Goal: Task Accomplishment & Management: Use online tool/utility

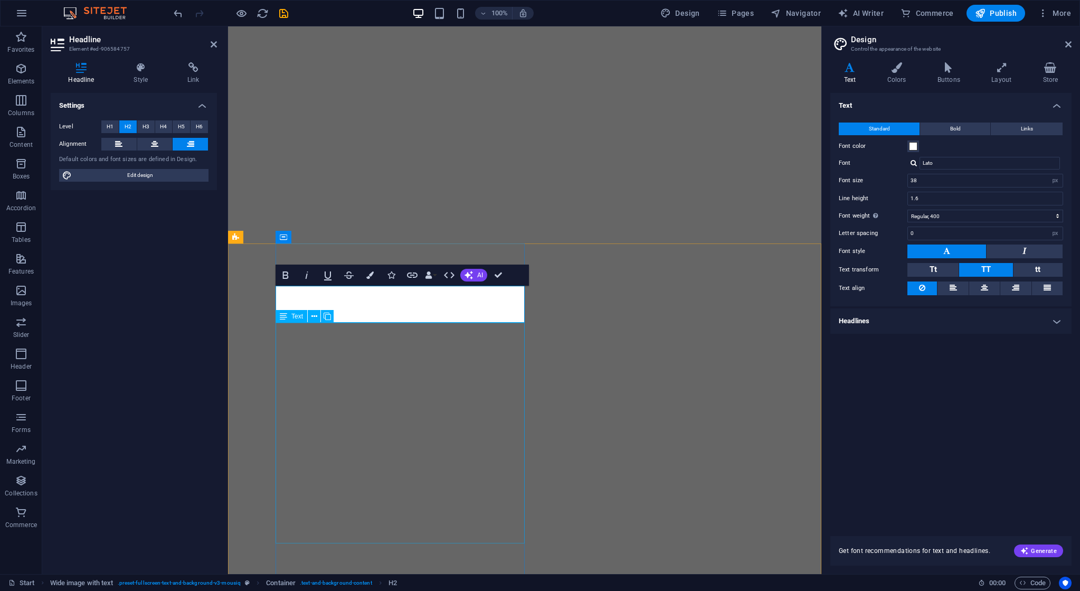
select select "px"
select select "400"
select select "px"
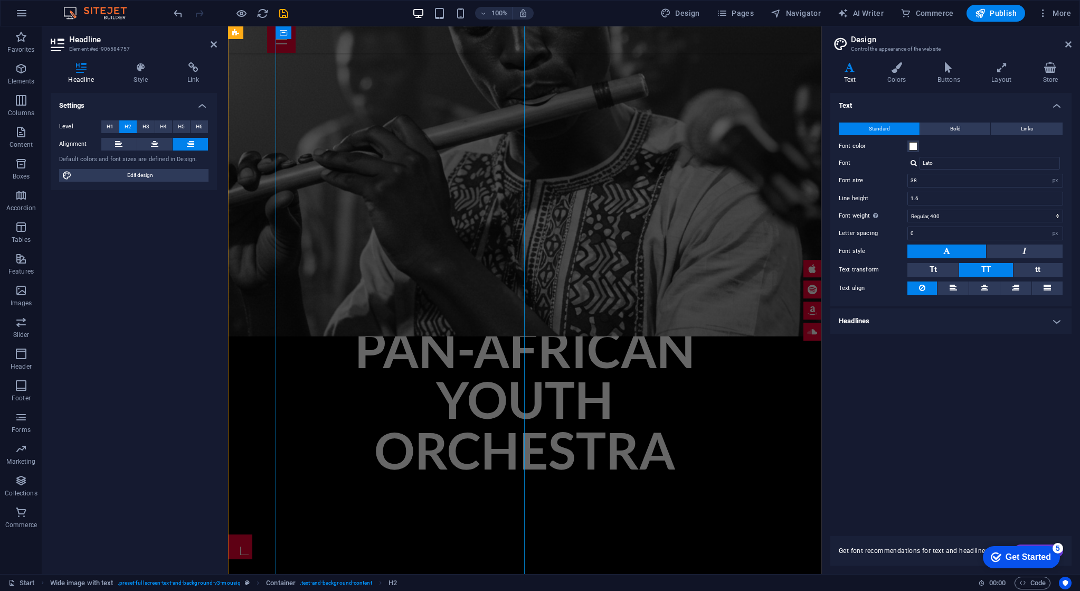
scroll to position [1004, 0]
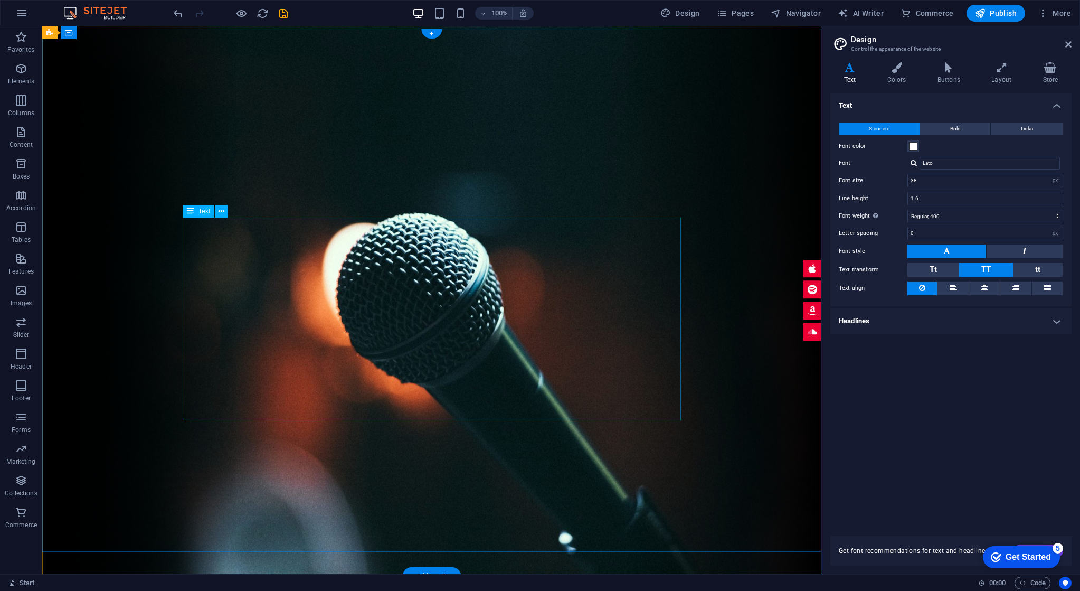
scroll to position [0, 0]
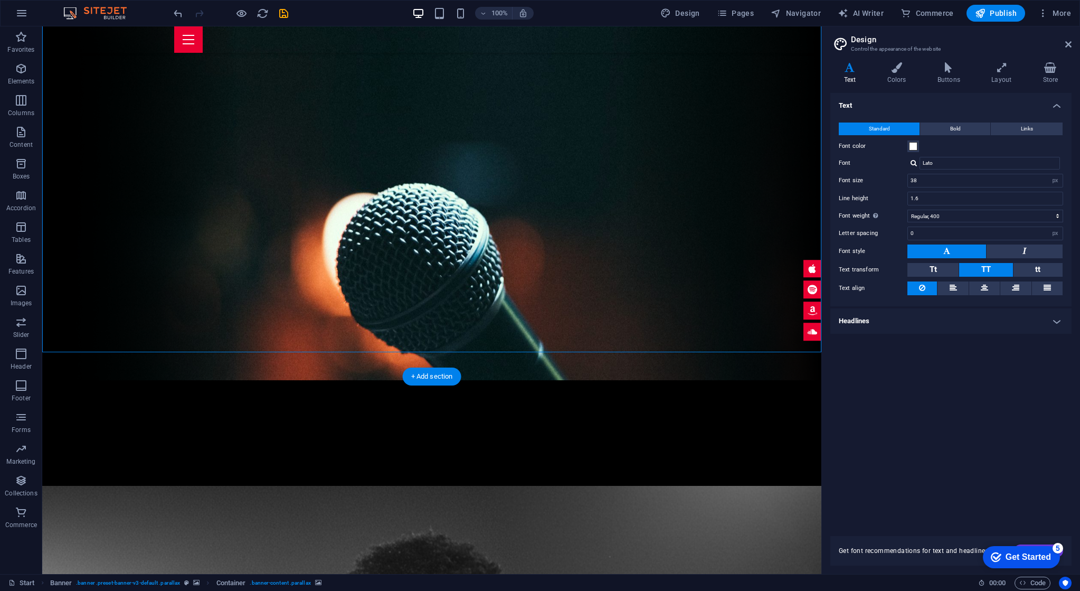
scroll to position [199, 0]
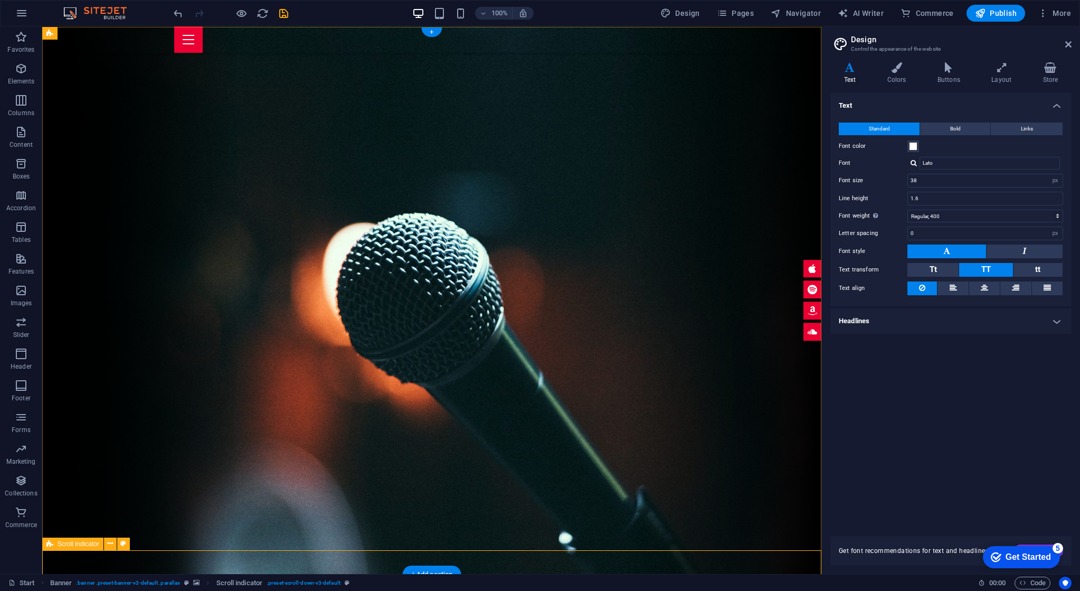
scroll to position [0, 0]
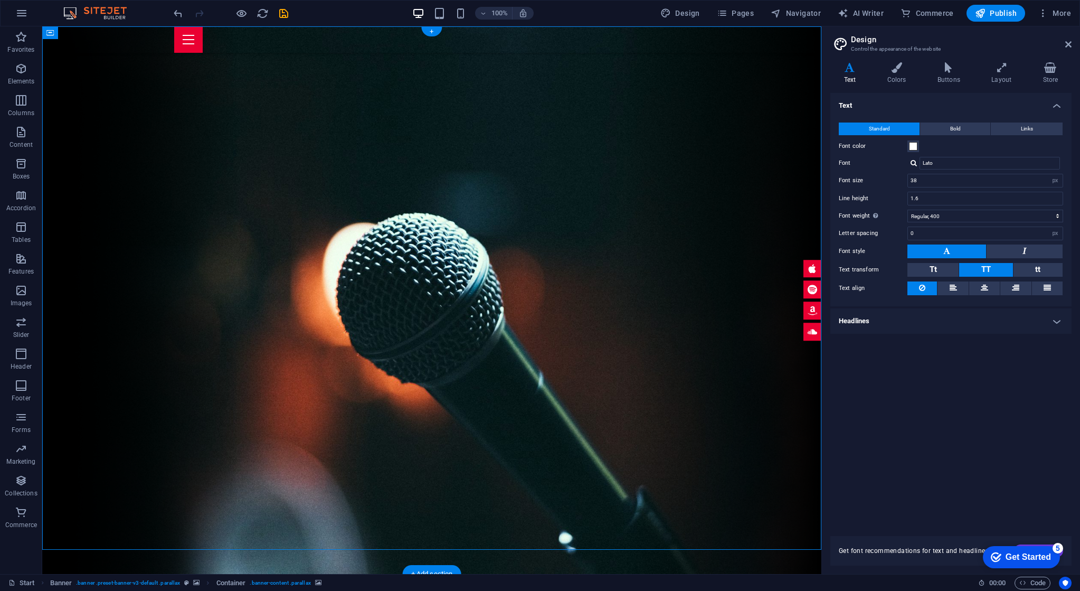
drag, startPoint x: 461, startPoint y: 438, endPoint x: 488, endPoint y: 429, distance: 28.9
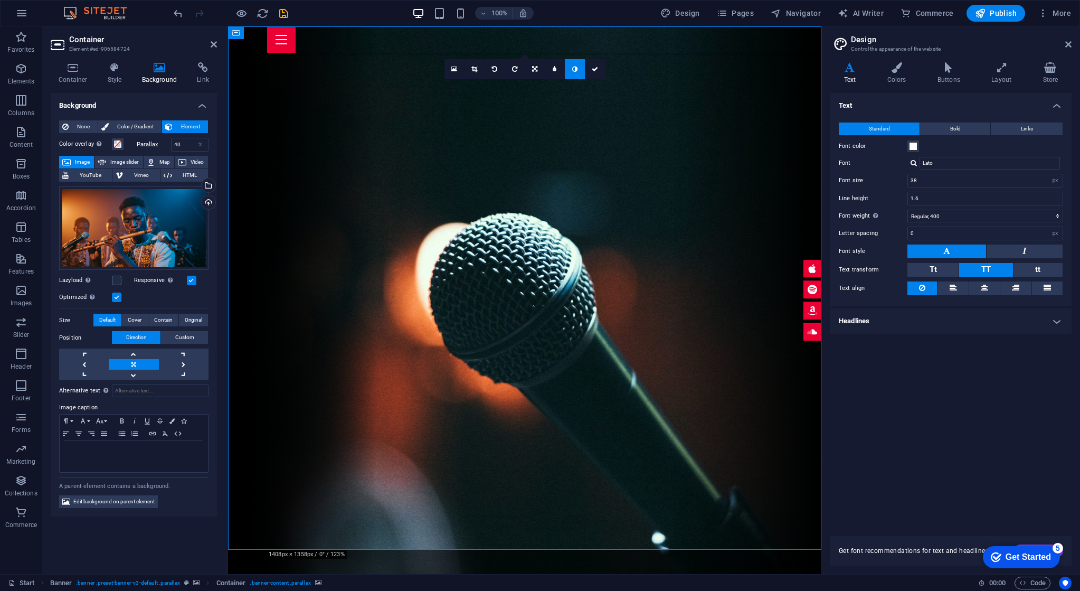
click at [136, 365] on link at bounding box center [134, 364] width 50 height 11
click at [136, 378] on link at bounding box center [134, 375] width 50 height 11
click at [135, 357] on link at bounding box center [134, 353] width 50 height 11
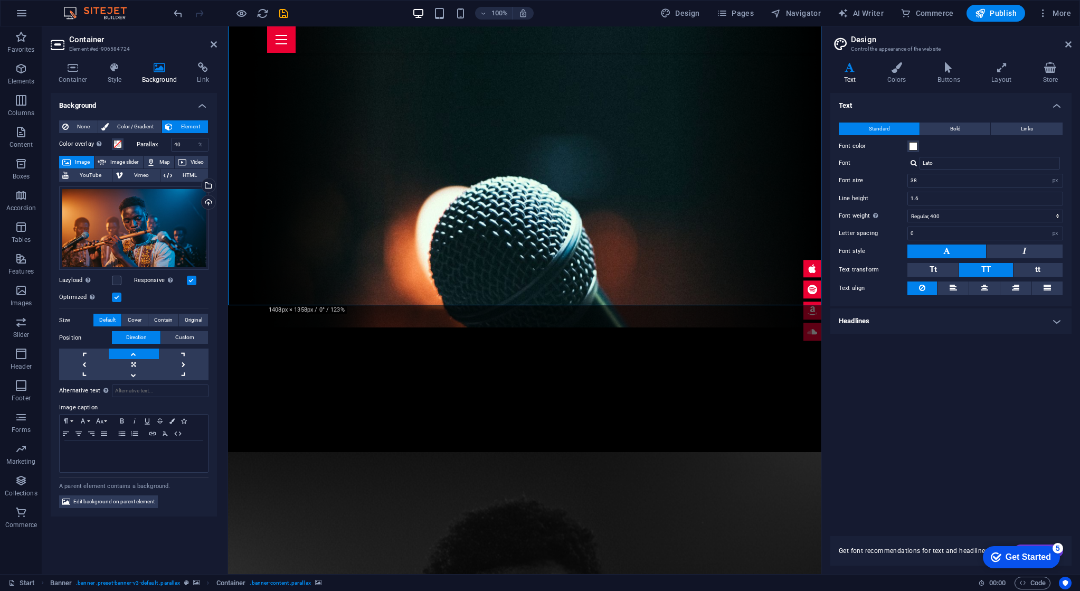
scroll to position [248, 0]
click at [141, 320] on span "Cover" at bounding box center [135, 320] width 14 height 13
click at [159, 323] on span "Contain" at bounding box center [163, 320] width 18 height 13
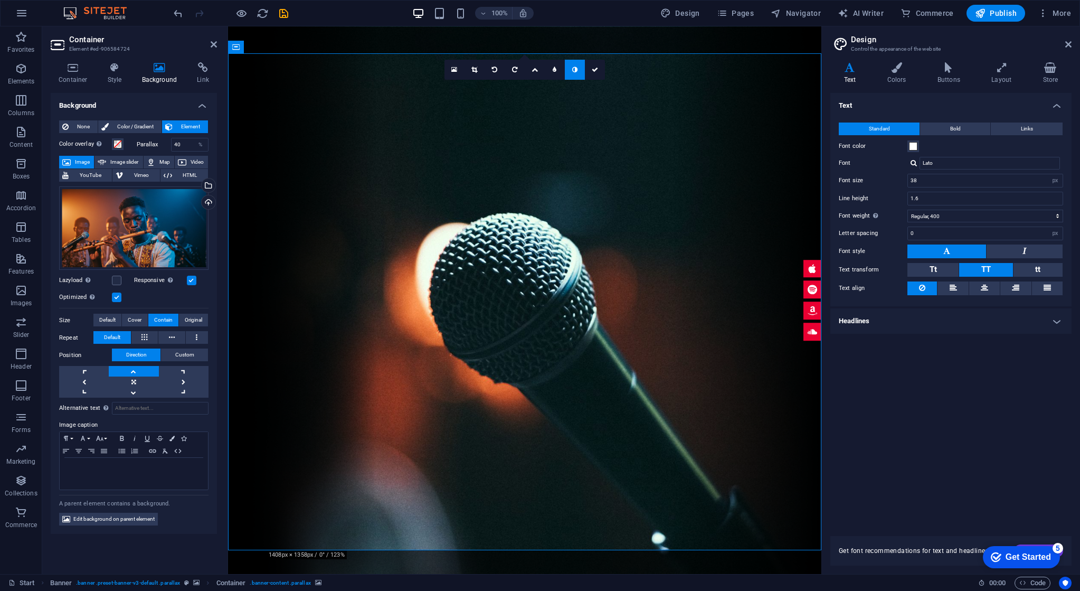
scroll to position [0, 0]
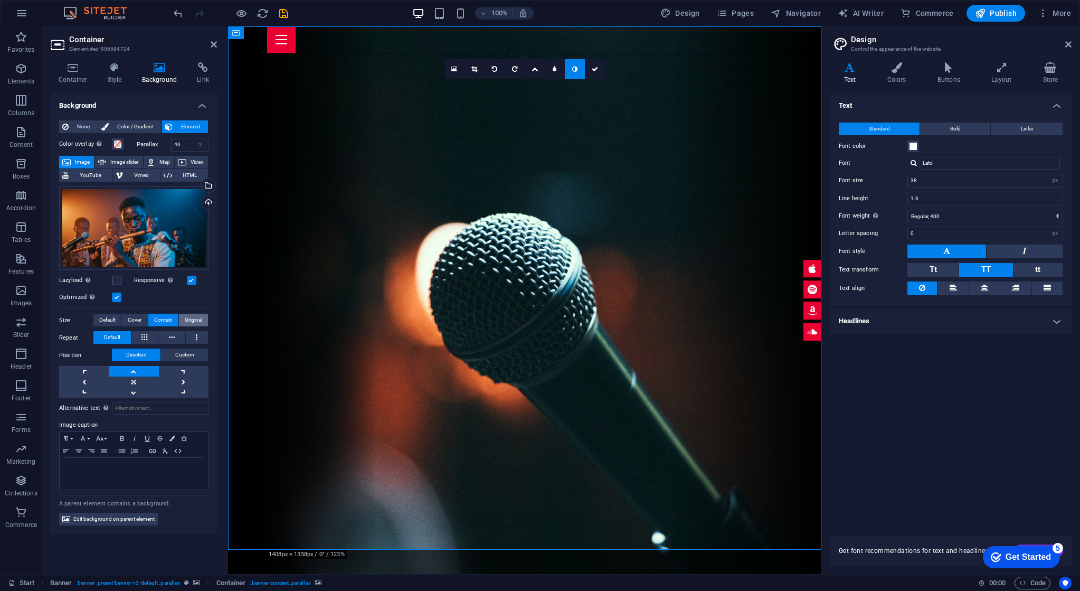
click at [196, 323] on span "Original" at bounding box center [193, 320] width 17 height 13
click at [139, 315] on span "Cover" at bounding box center [135, 320] width 14 height 13
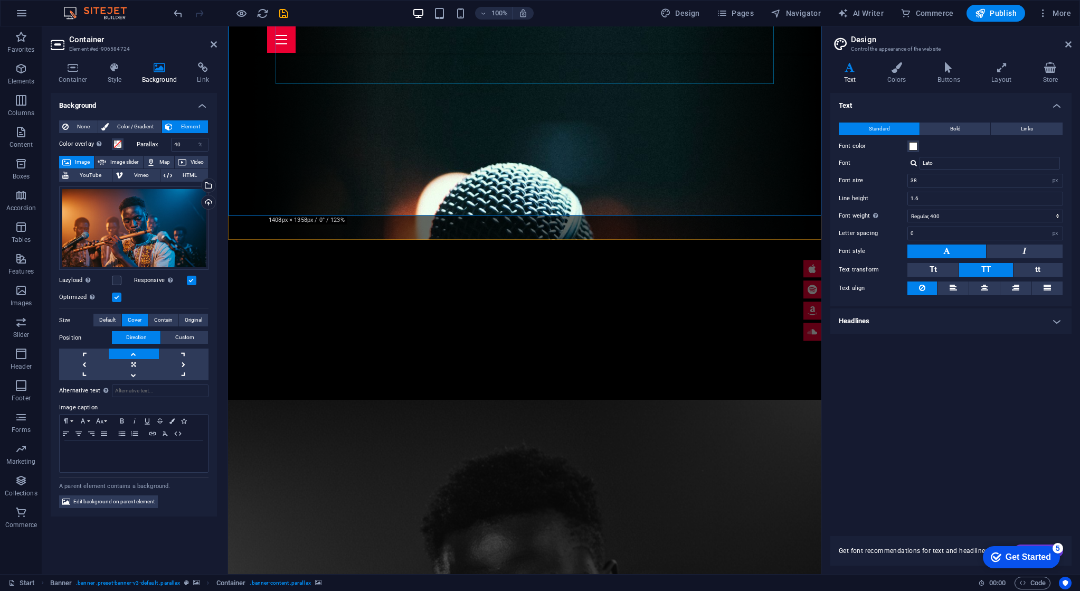
scroll to position [336, 0]
click at [103, 316] on span "Default" at bounding box center [107, 320] width 16 height 13
click at [127, 318] on button "Cover" at bounding box center [134, 320] width 25 height 13
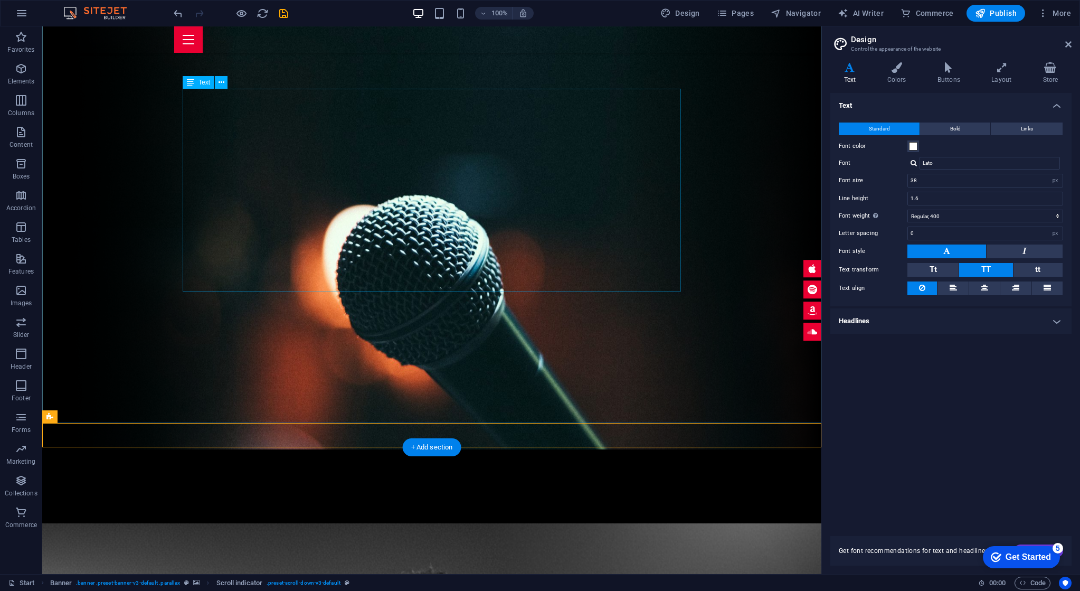
scroll to position [127, 0]
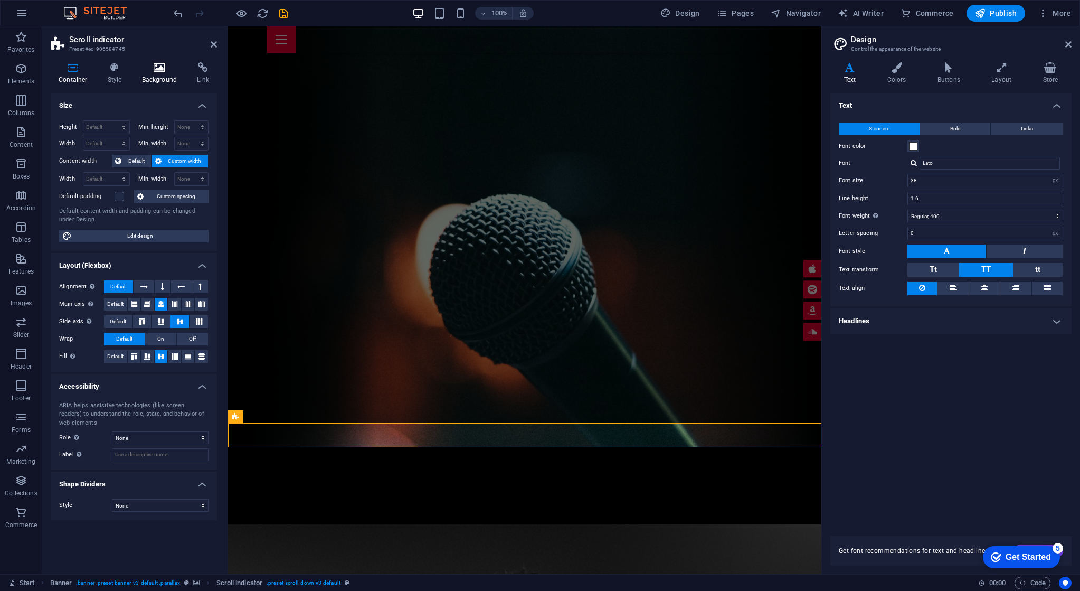
click at [166, 70] on icon at bounding box center [159, 67] width 51 height 11
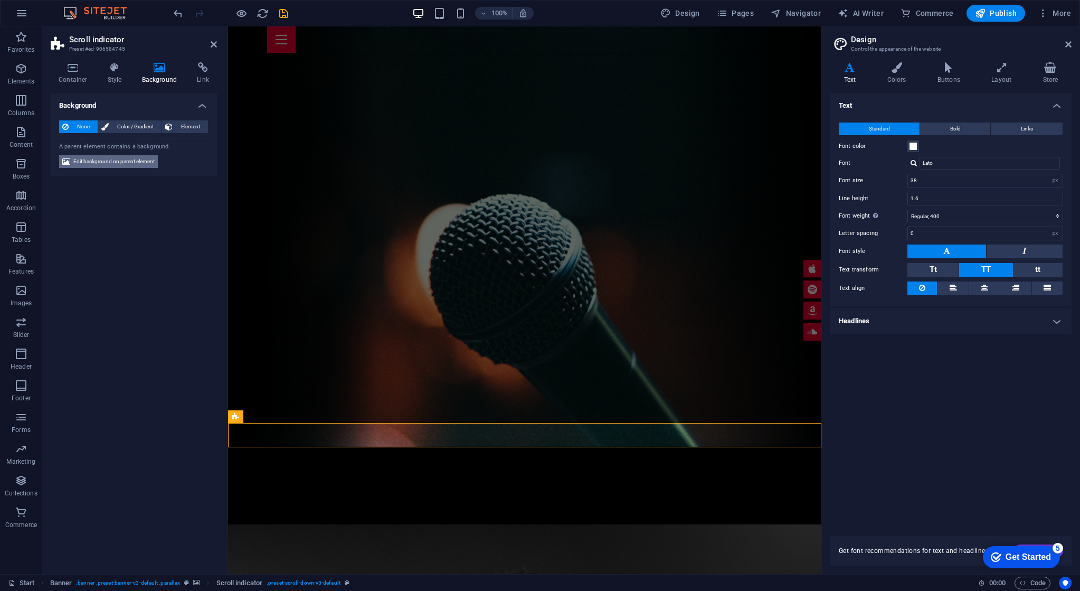
click at [141, 158] on span "Edit background on parent element" at bounding box center [113, 161] width 81 height 13
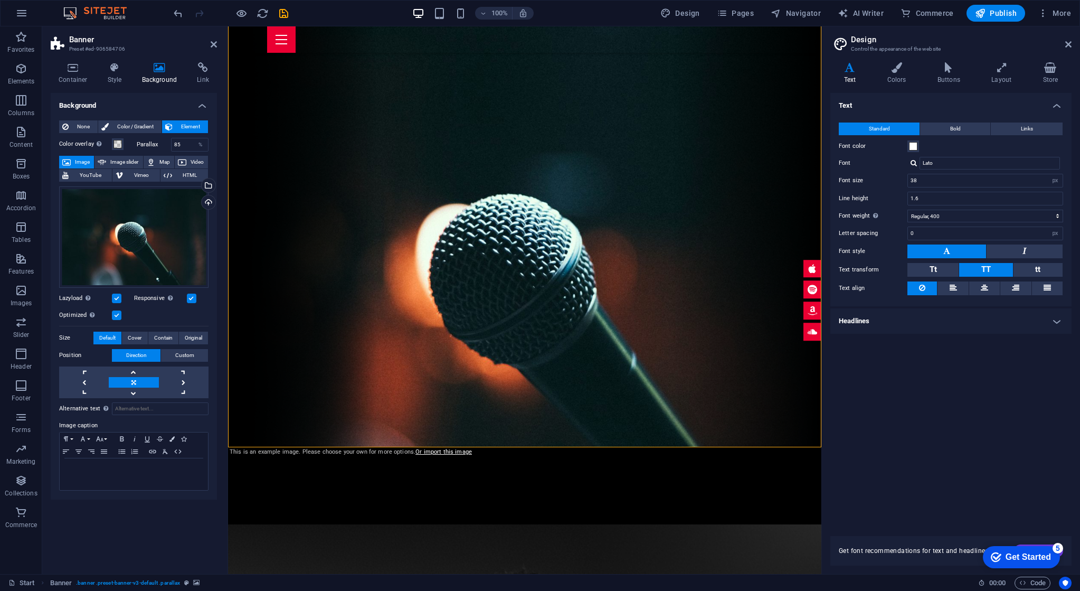
click at [89, 161] on span "Image" at bounding box center [82, 162] width 17 height 13
click at [200, 185] on div "Select files from the file manager, stock photos, or upload file(s)" at bounding box center [165, 186] width 69 height 40
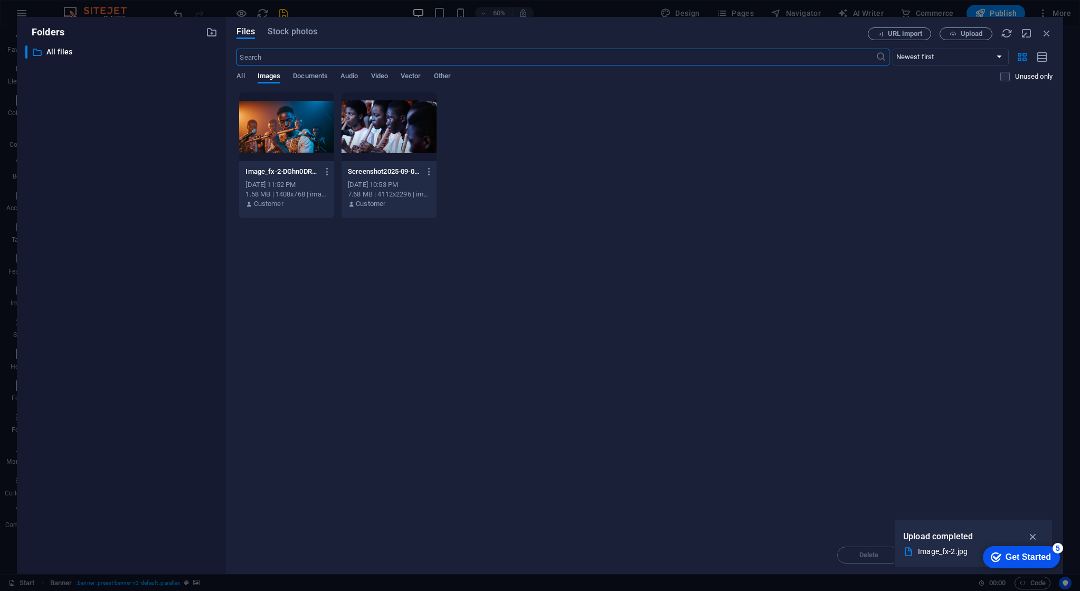
click at [298, 130] on div at bounding box center [286, 126] width 95 height 69
click at [320, 134] on div "1" at bounding box center [286, 126] width 95 height 69
click at [320, 134] on div at bounding box center [286, 126] width 95 height 69
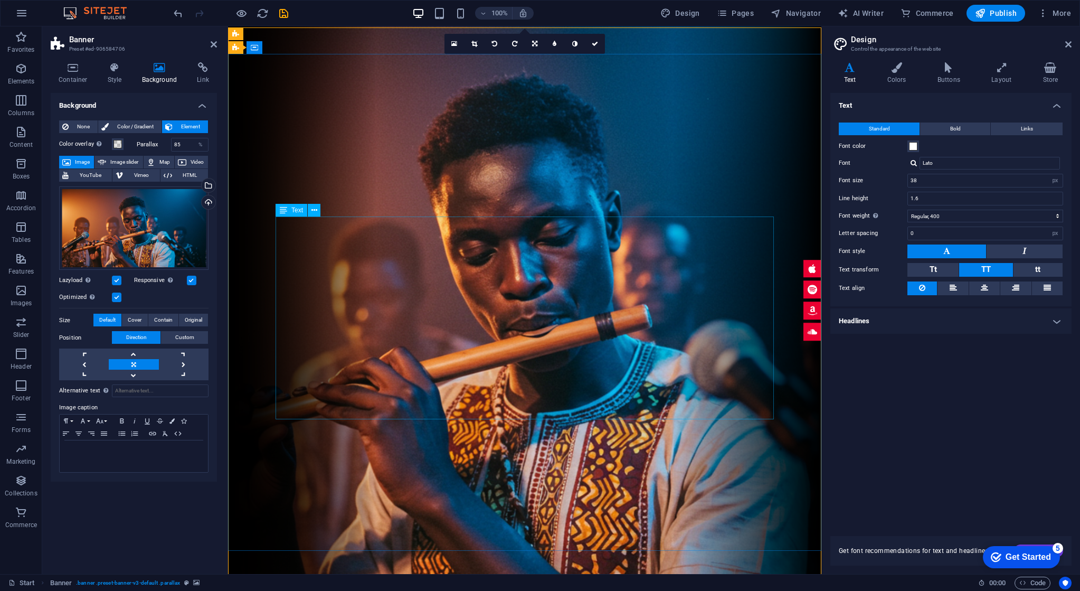
scroll to position [0, 0]
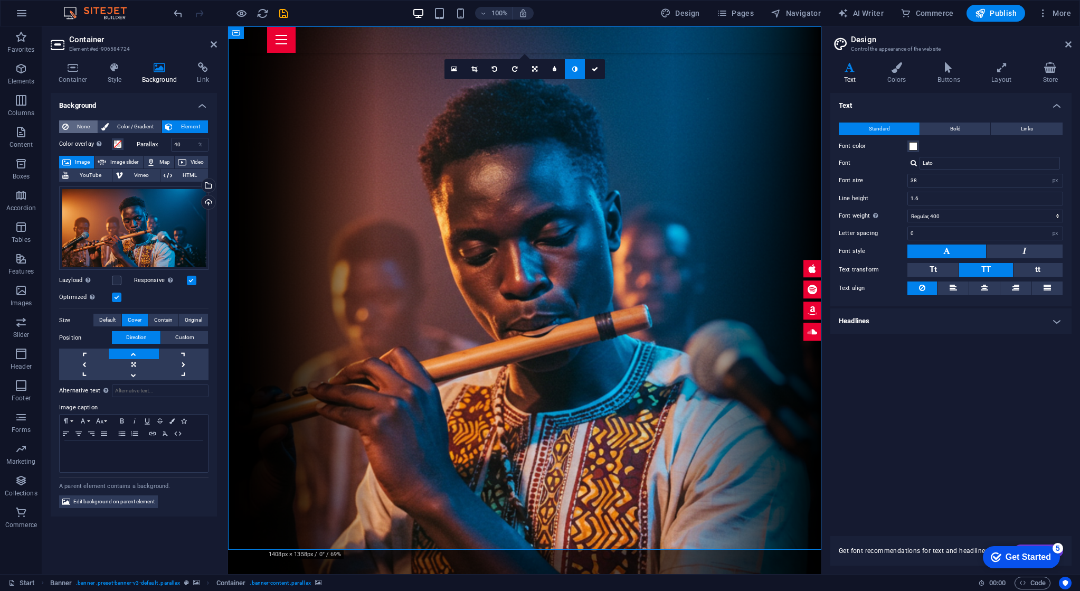
click at [87, 131] on span "None" at bounding box center [83, 126] width 23 height 13
